Goal: Information Seeking & Learning: Find specific fact

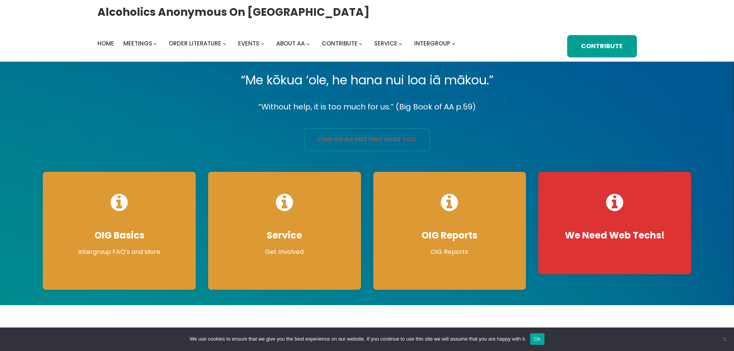
click at [359, 141] on link "find an aa meeting near you" at bounding box center [367, 139] width 126 height 23
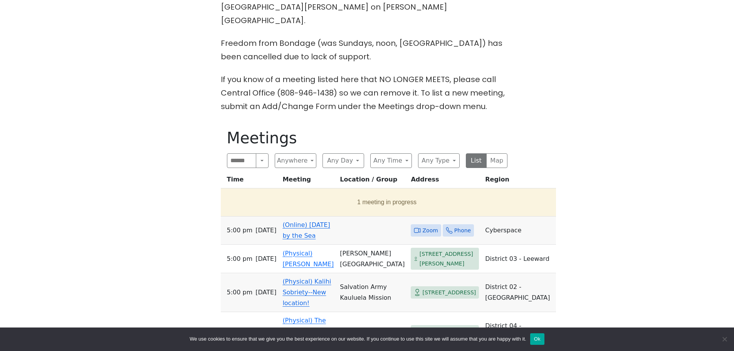
scroll to position [325, 0]
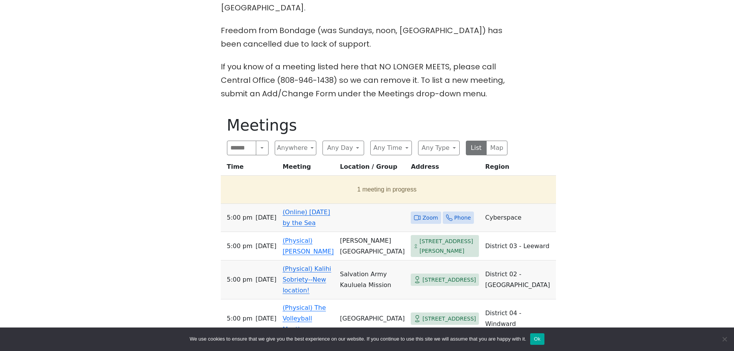
click at [422, 213] on span "Zoom" at bounding box center [429, 218] width 15 height 10
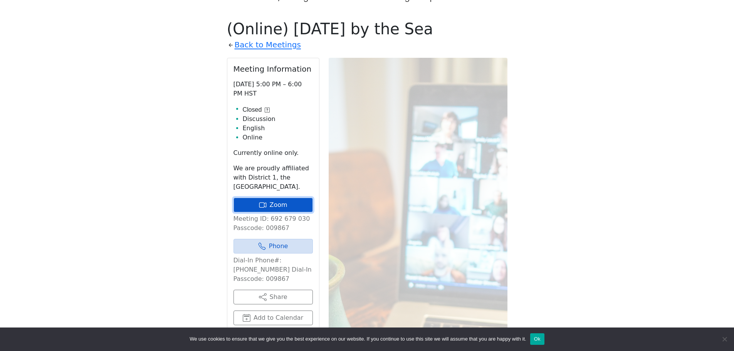
click at [275, 198] on link "Zoom" at bounding box center [272, 205] width 79 height 15
